Goal: Information Seeking & Learning: Learn about a topic

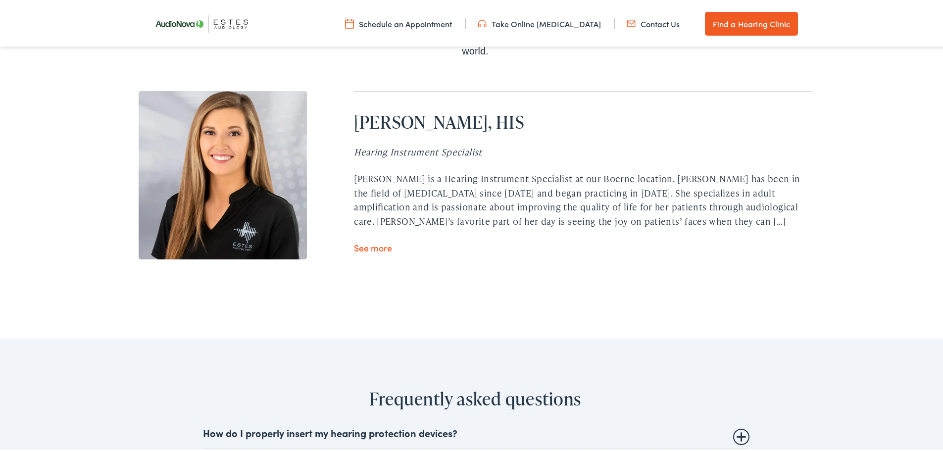
scroll to position [3119, 0]
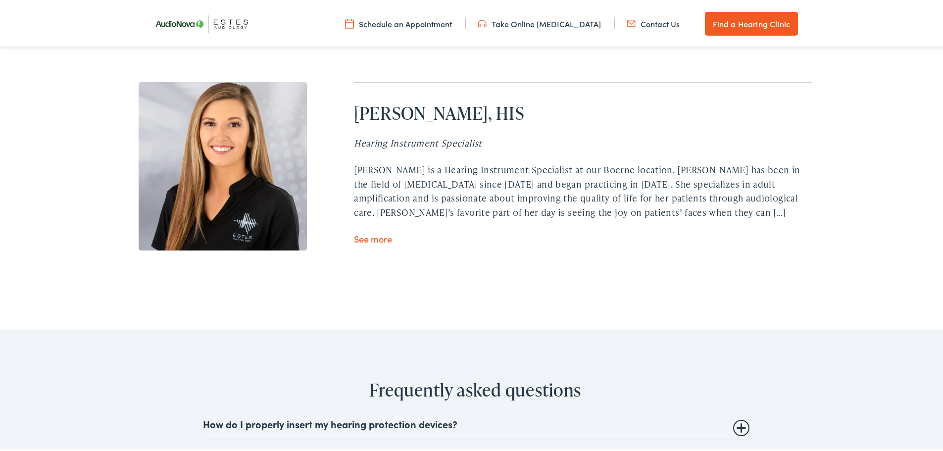
click at [355, 231] on link "See more" at bounding box center [373, 237] width 38 height 12
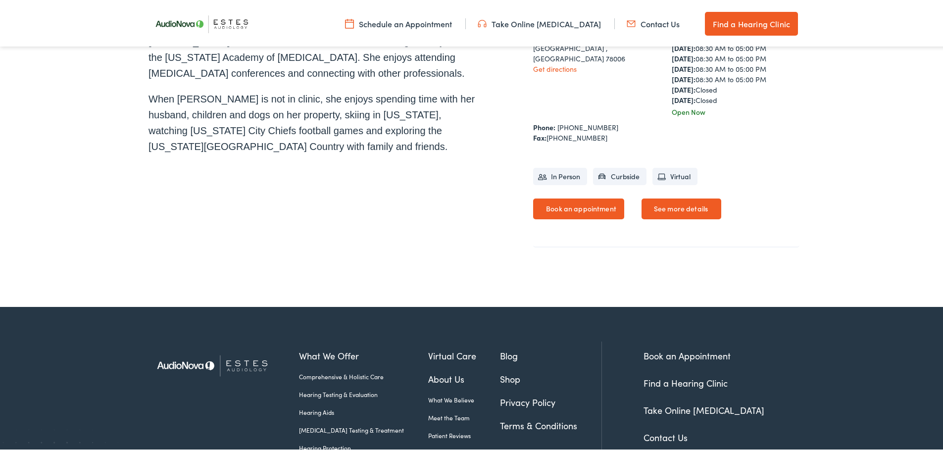
scroll to position [384, 0]
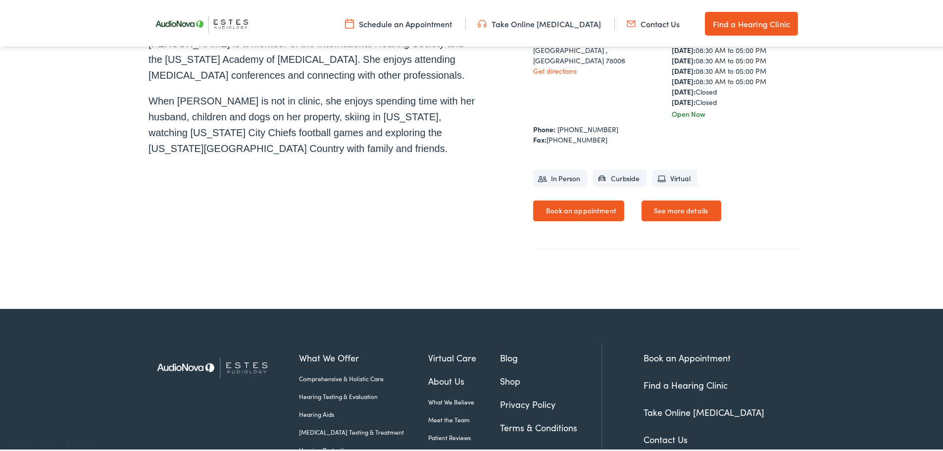
click at [686, 204] on link "See more details" at bounding box center [682, 208] width 80 height 21
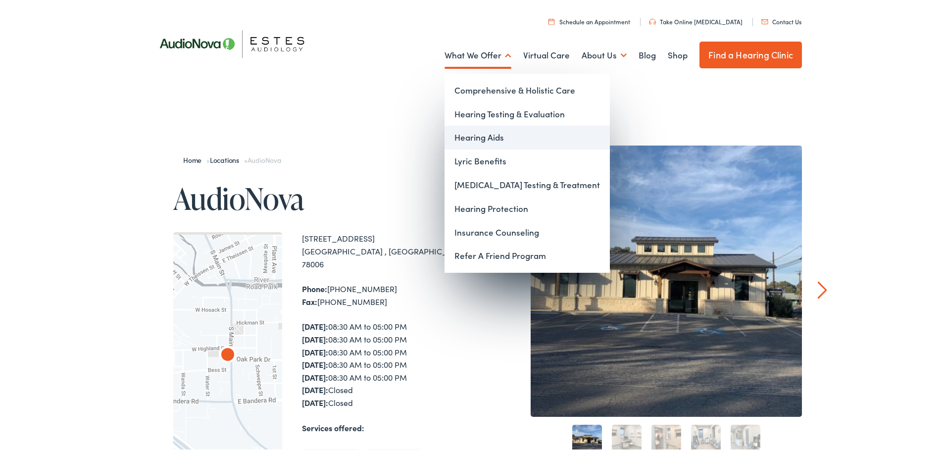
click at [458, 133] on link "Hearing Aids" at bounding box center [527, 136] width 165 height 24
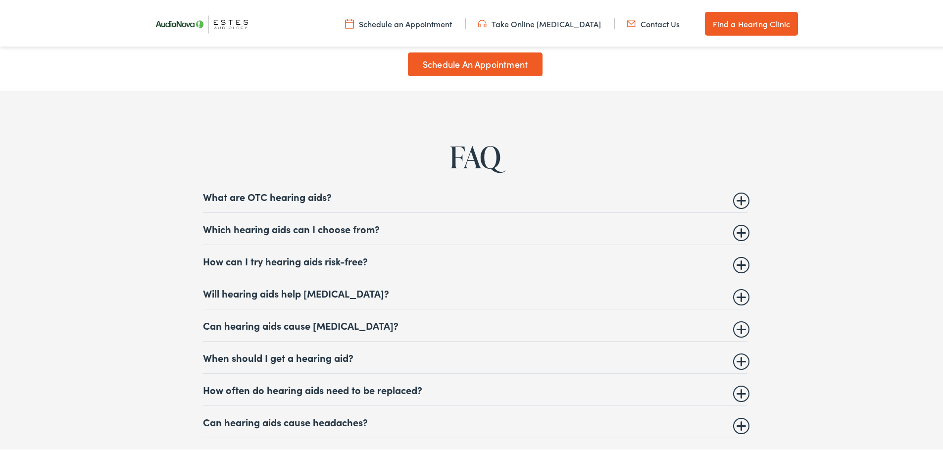
scroll to position [3960, 0]
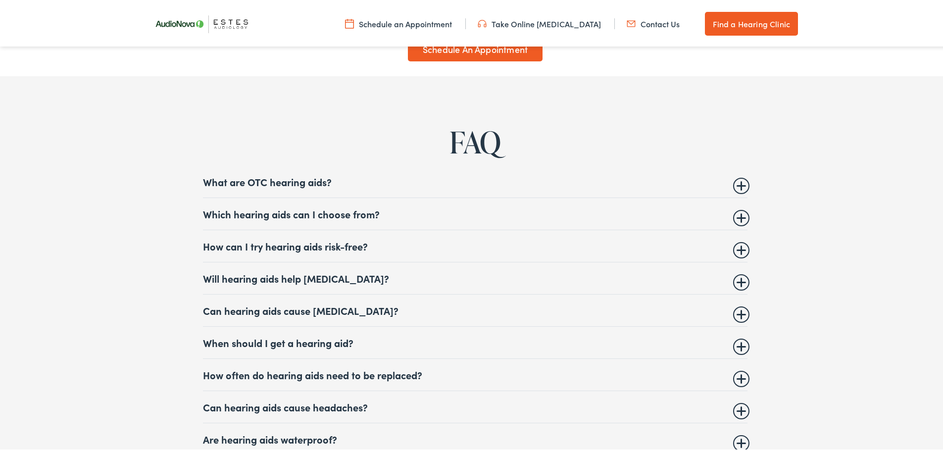
click at [737, 210] on summary "Which hearing aids can I choose from?" at bounding box center [475, 212] width 545 height 12
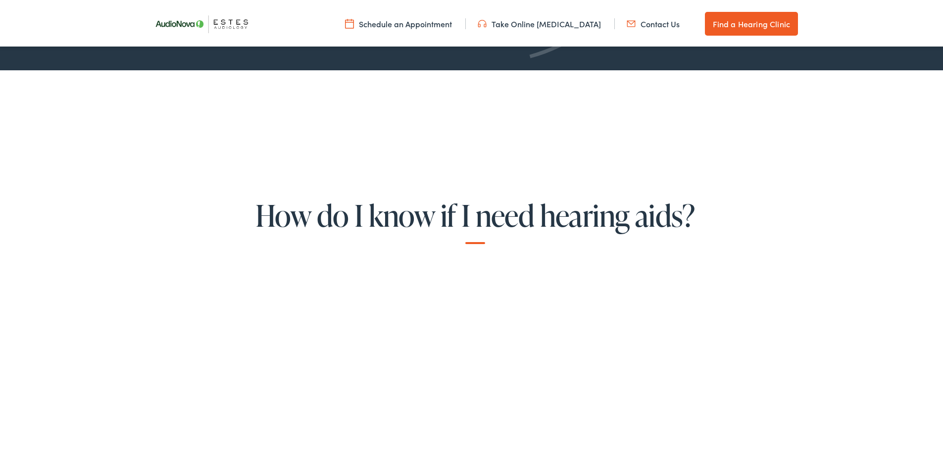
scroll to position [1832, 0]
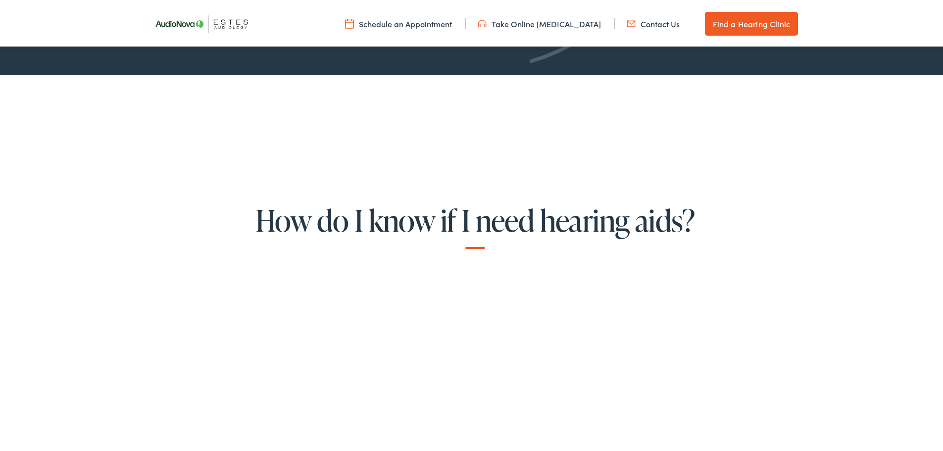
click at [535, 22] on link "Take Online [MEDICAL_DATA]" at bounding box center [539, 21] width 123 height 11
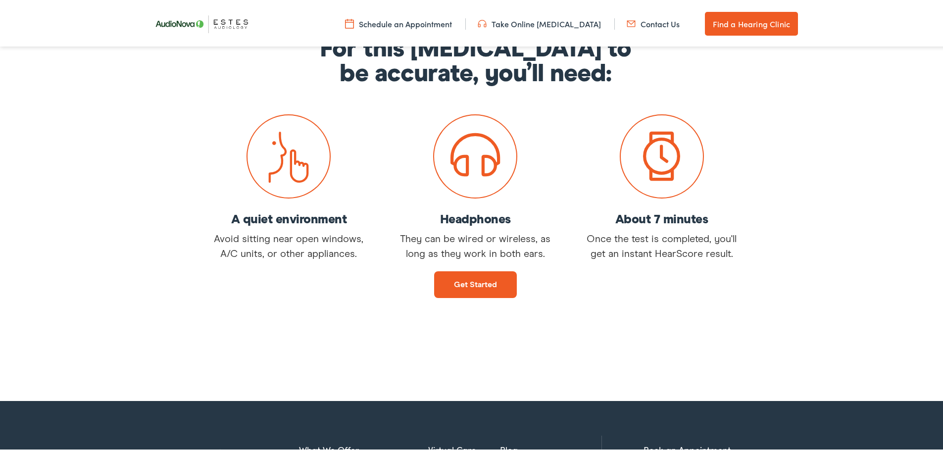
scroll to position [149, 0]
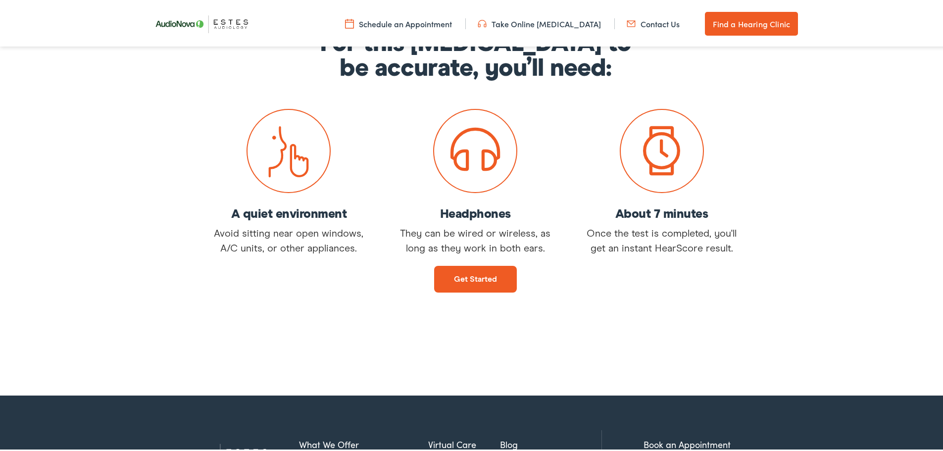
click at [459, 272] on link "Get started" at bounding box center [475, 277] width 83 height 27
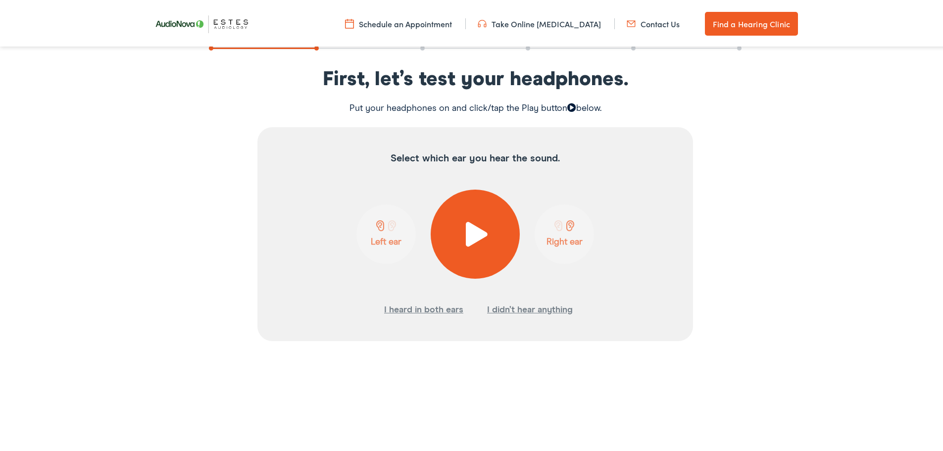
click at [472, 229] on span at bounding box center [475, 232] width 24 height 25
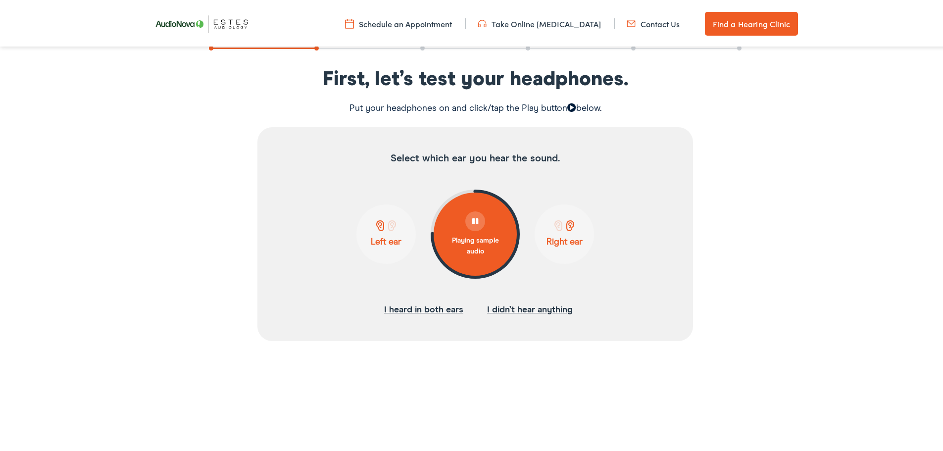
click at [386, 235] on p "Left ear" at bounding box center [385, 240] width 53 height 11
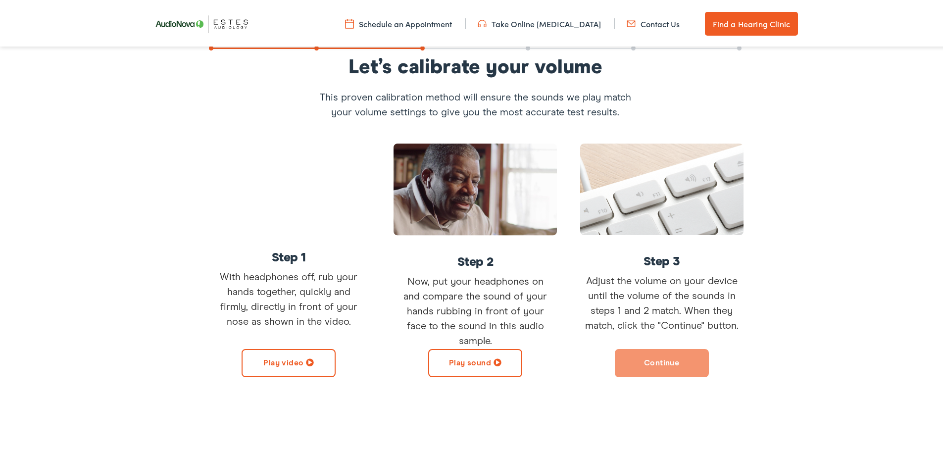
click at [285, 360] on button "Play video" at bounding box center [289, 361] width 94 height 28
click at [491, 349] on button "Play sound" at bounding box center [475, 361] width 94 height 28
click at [496, 359] on span at bounding box center [500, 360] width 8 height 8
drag, startPoint x: 487, startPoint y: 355, endPoint x: 495, endPoint y: 358, distance: 8.8
click at [489, 356] on button "Play sound" at bounding box center [475, 361] width 94 height 28
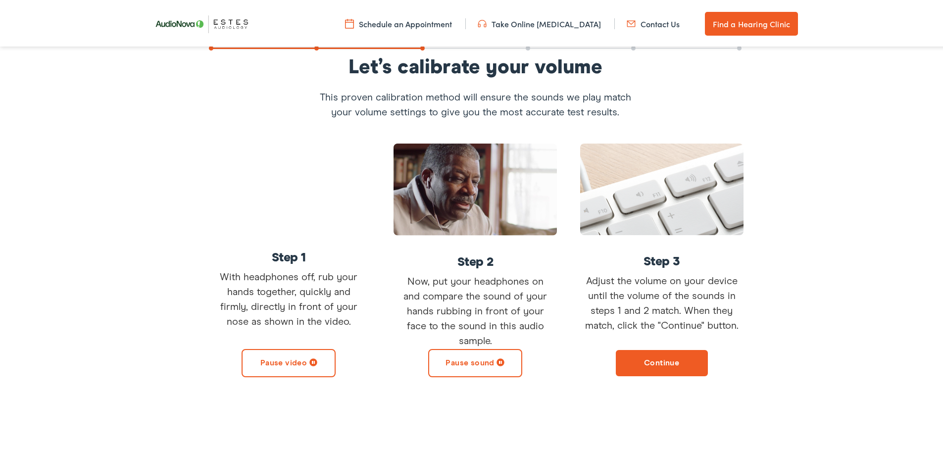
click at [496, 361] on span at bounding box center [500, 360] width 8 height 8
click at [496, 361] on span at bounding box center [498, 360] width 8 height 8
click at [496, 361] on span at bounding box center [500, 360] width 8 height 8
click at [668, 365] on button "Continue" at bounding box center [662, 361] width 94 height 28
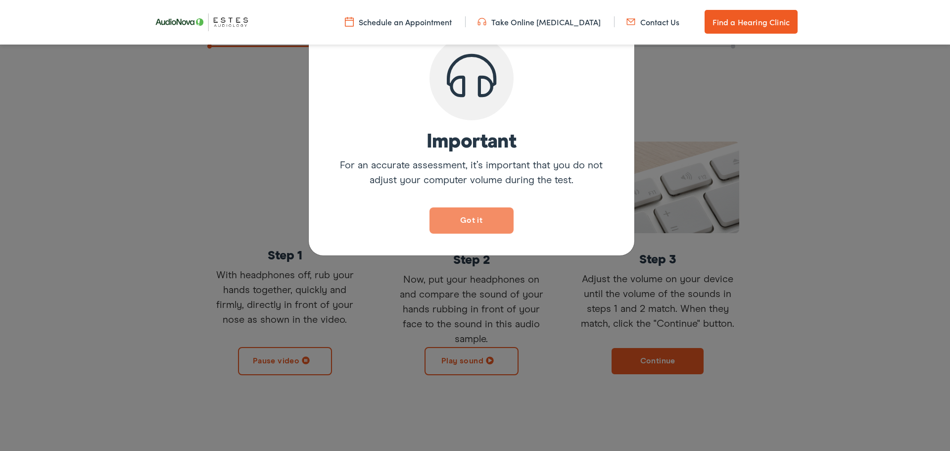
click at [472, 223] on button "Got it" at bounding box center [472, 220] width 84 height 26
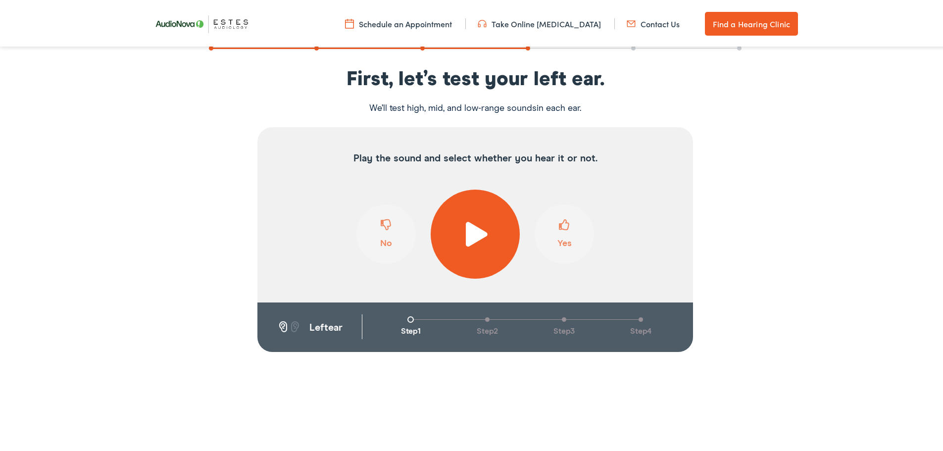
click at [476, 233] on span at bounding box center [475, 232] width 24 height 25
click at [568, 234] on button "Yes" at bounding box center [564, 231] width 59 height 59
click at [566, 234] on button "Yes" at bounding box center [564, 231] width 59 height 59
click at [563, 222] on span at bounding box center [564, 226] width 11 height 19
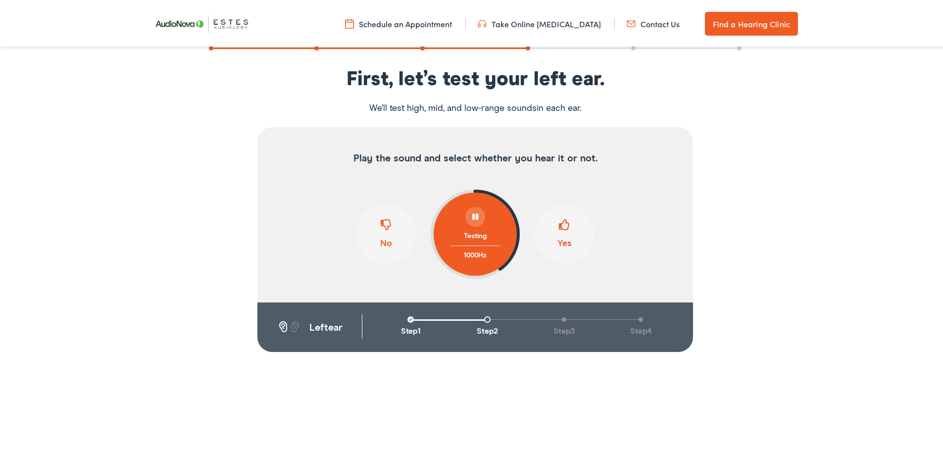
click at [563, 223] on span at bounding box center [564, 226] width 11 height 19
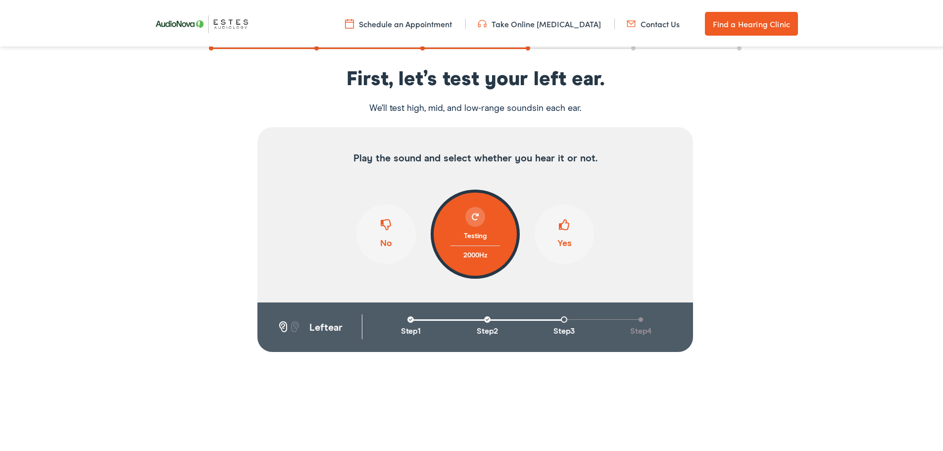
click at [384, 231] on span at bounding box center [386, 226] width 11 height 19
click at [559, 224] on span at bounding box center [564, 226] width 11 height 19
click at [384, 224] on span at bounding box center [386, 226] width 11 height 19
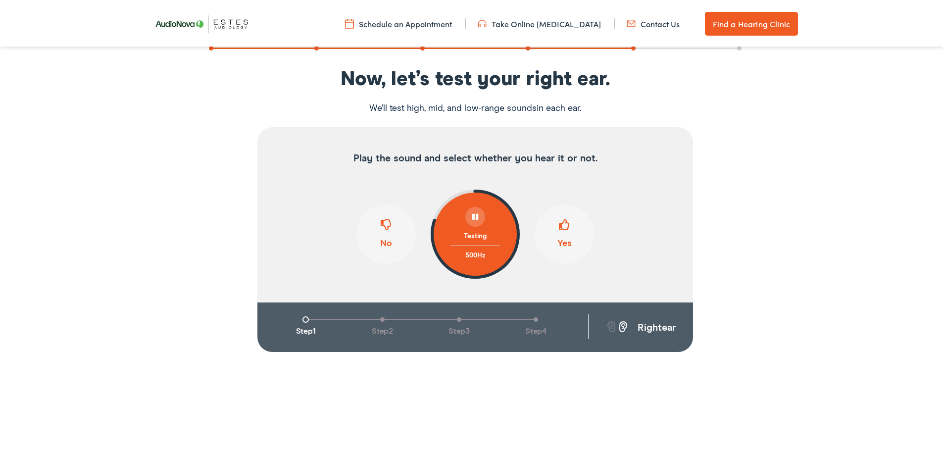
click at [563, 221] on span at bounding box center [564, 226] width 11 height 19
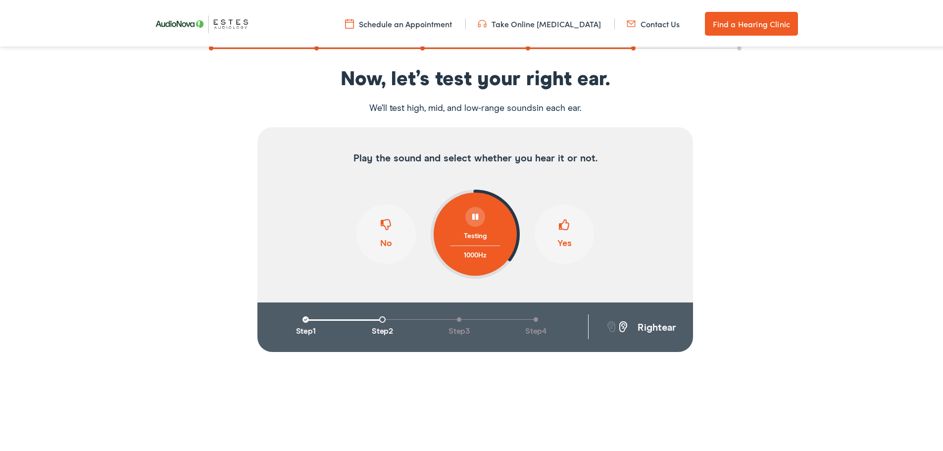
click at [563, 221] on span at bounding box center [564, 226] width 11 height 19
click at [381, 224] on span at bounding box center [386, 226] width 11 height 19
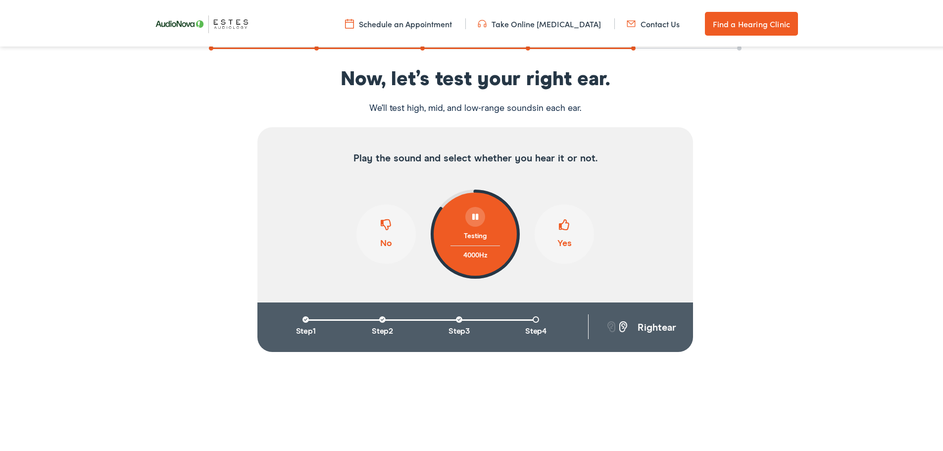
click at [559, 223] on span at bounding box center [564, 226] width 11 height 19
click at [384, 222] on span at bounding box center [386, 226] width 11 height 19
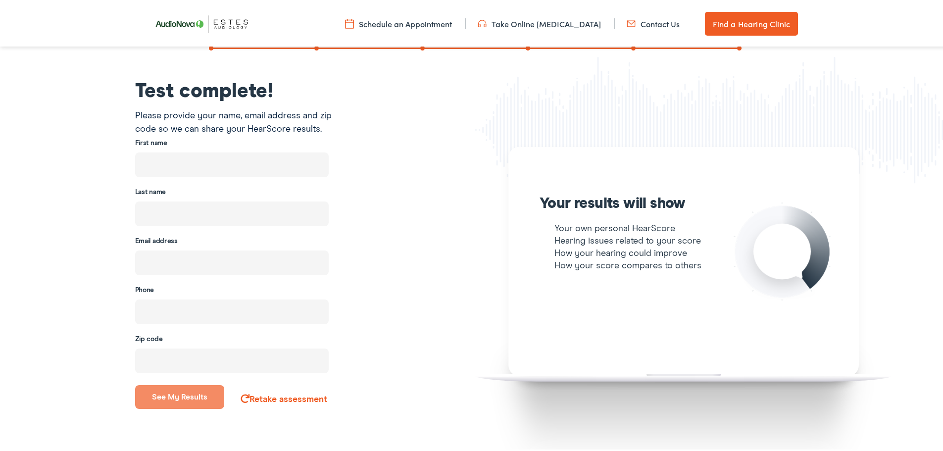
click at [170, 160] on input "text" at bounding box center [232, 162] width 194 height 25
type input "Clay"
type input "Norbery"
type input "mrbluezebra@gmail.com"
click at [194, 315] on input "tel" at bounding box center [232, 309] width 194 height 25
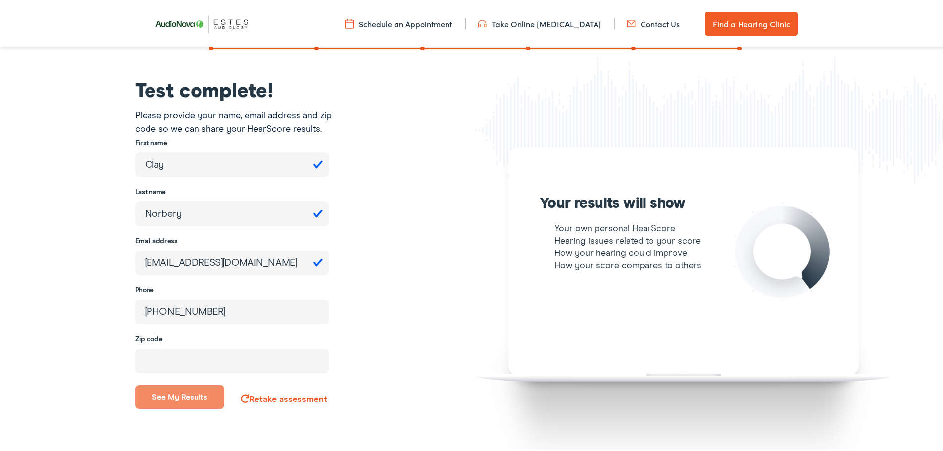
type input "(210) 695-8912"
click at [197, 362] on input "number" at bounding box center [232, 359] width 194 height 25
type input "78006"
drag, startPoint x: 184, startPoint y: 399, endPoint x: 503, endPoint y: 377, distance: 320.5
click at [184, 399] on button "See my results" at bounding box center [180, 395] width 90 height 24
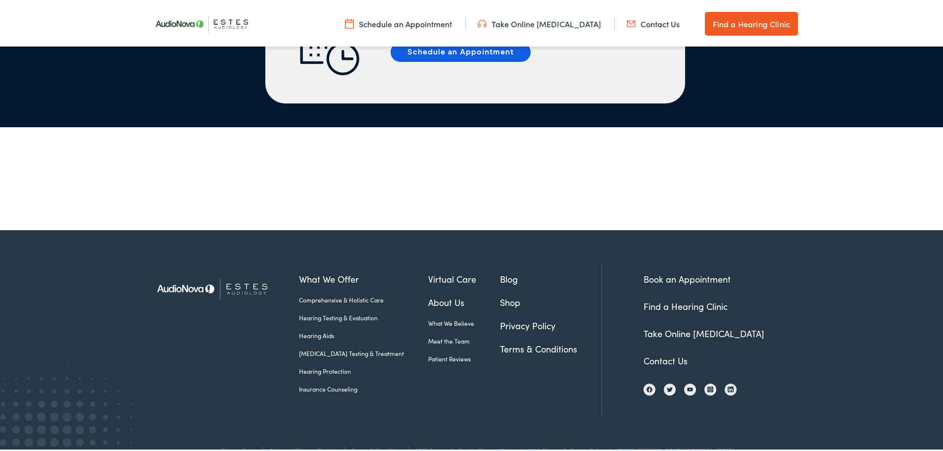
scroll to position [2279, 0]
